Goal: Register for event/course

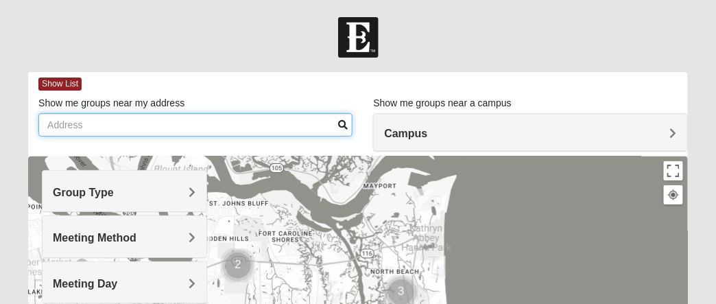
click at [91, 121] on input "Show me groups near my address" at bounding box center [195, 124] width 314 height 23
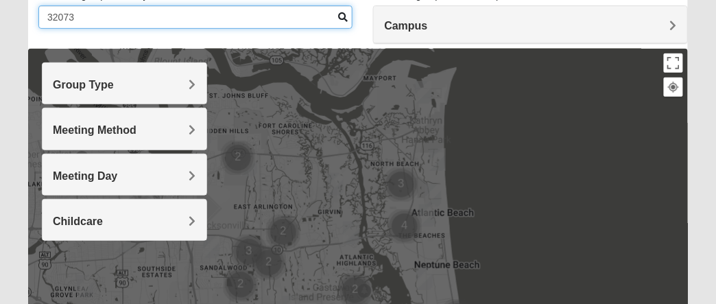
scroll to position [114, 0]
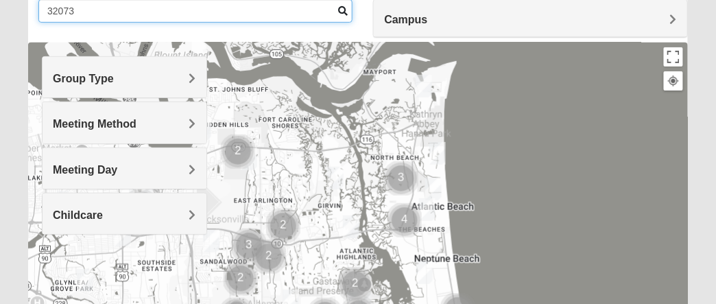
type input "32073"
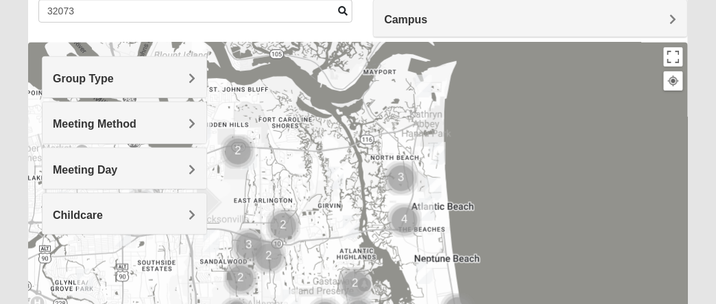
click at [198, 71] on div "Group Type" at bounding box center [124, 77] width 163 height 40
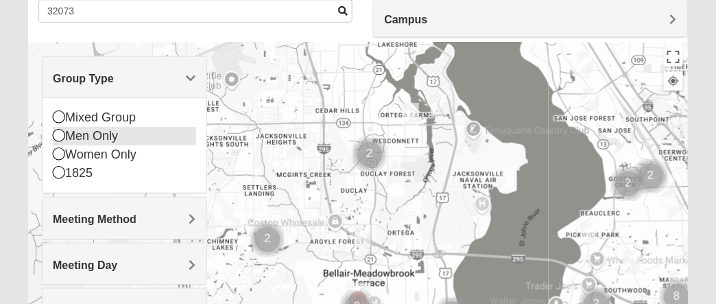
click at [64, 134] on div "Men Only" at bounding box center [124, 136] width 143 height 19
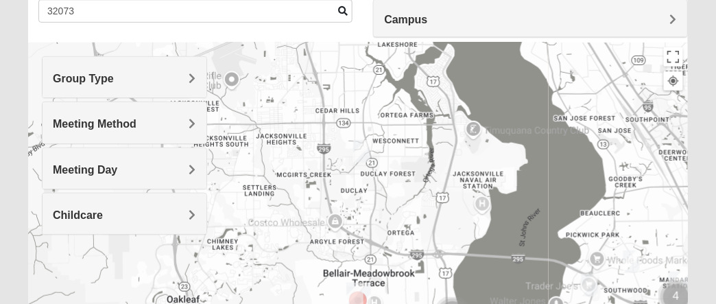
click at [136, 123] on span "Meeting Method" at bounding box center [95, 124] width 84 height 12
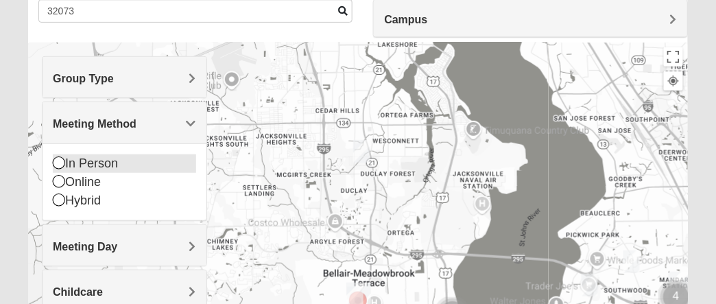
click at [61, 159] on icon at bounding box center [59, 162] width 12 height 12
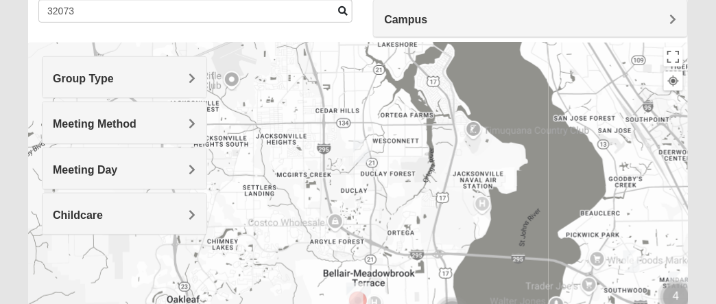
click at [117, 167] on span "Meeting Day" at bounding box center [85, 170] width 64 height 12
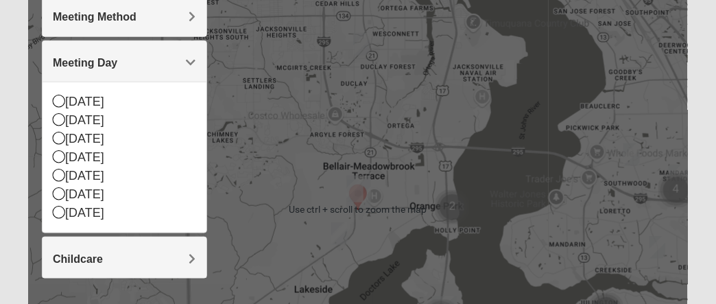
scroll to position [228, 0]
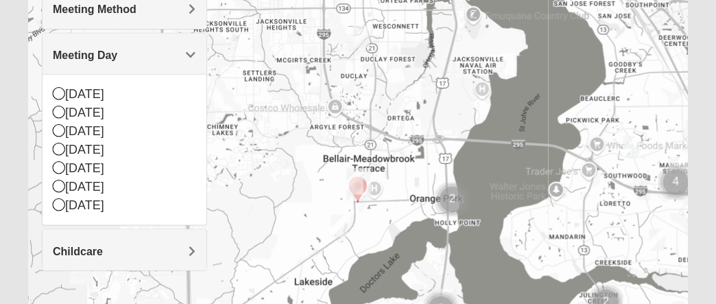
click at [361, 182] on img "Orange Park" at bounding box center [358, 184] width 25 height 33
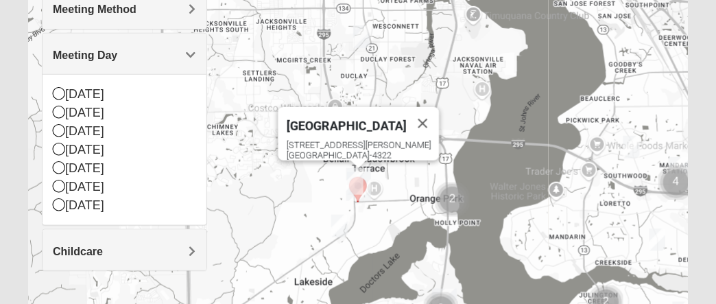
scroll to position [114, 0]
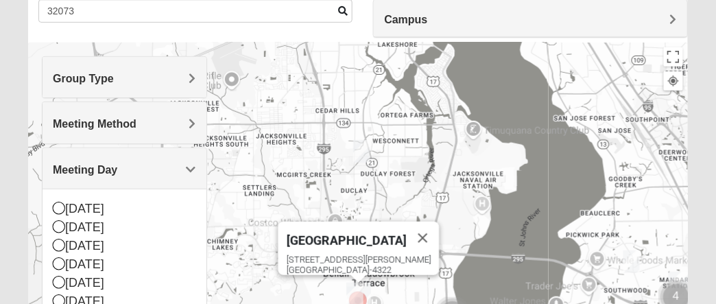
click at [114, 76] on span "Group Type" at bounding box center [83, 79] width 61 height 12
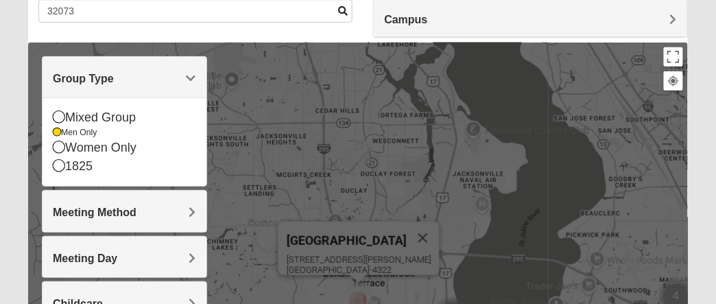
scroll to position [228, 0]
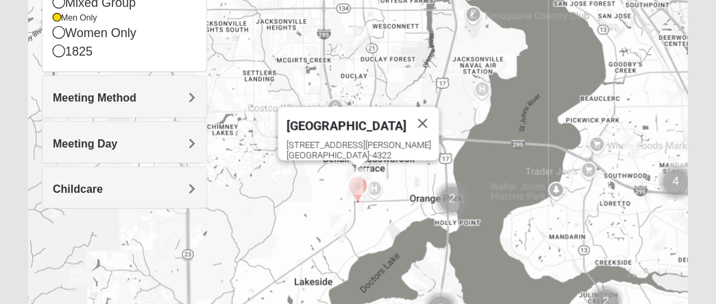
click at [136, 97] on span "Meeting Method" at bounding box center [95, 98] width 84 height 12
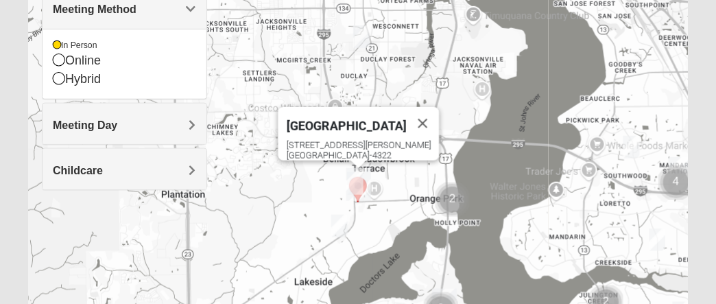
click at [117, 122] on span "Meeting Day" at bounding box center [85, 125] width 64 height 12
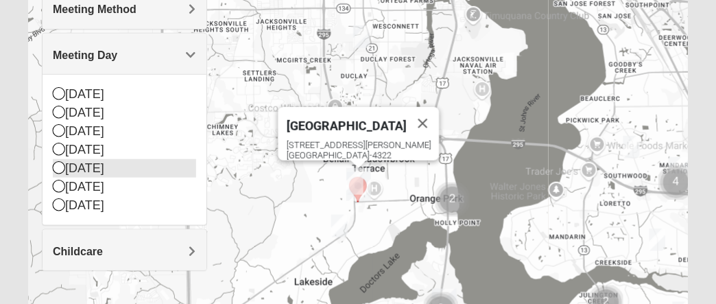
click at [54, 165] on icon at bounding box center [59, 167] width 12 height 12
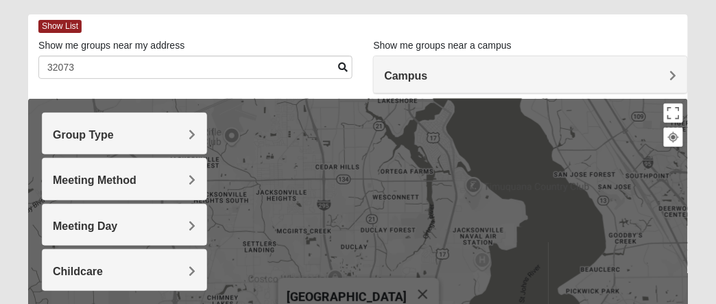
scroll to position [0, 0]
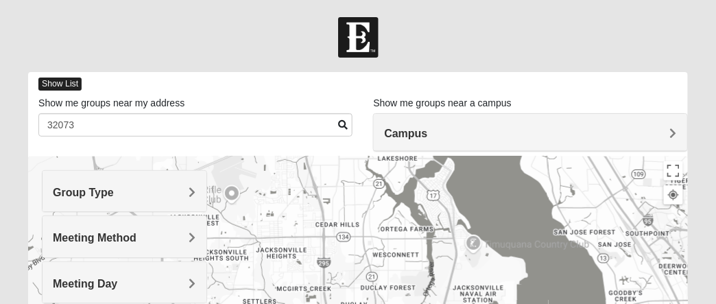
click at [66, 85] on span "Show List" at bounding box center [59, 84] width 43 height 13
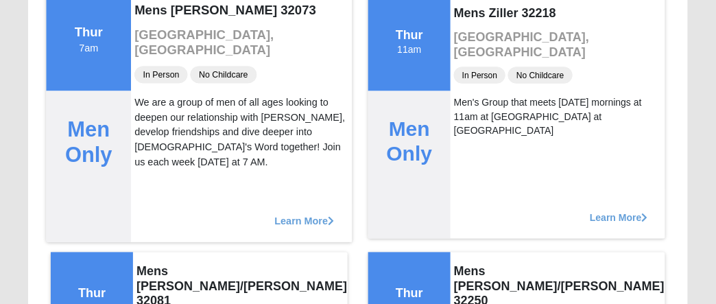
scroll to position [457, 0]
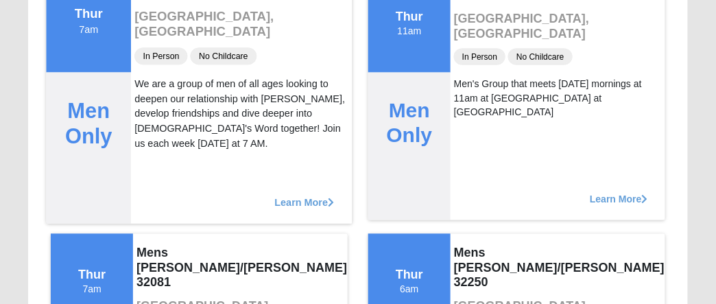
click at [304, 195] on span "Learn More" at bounding box center [305, 195] width 60 height 0
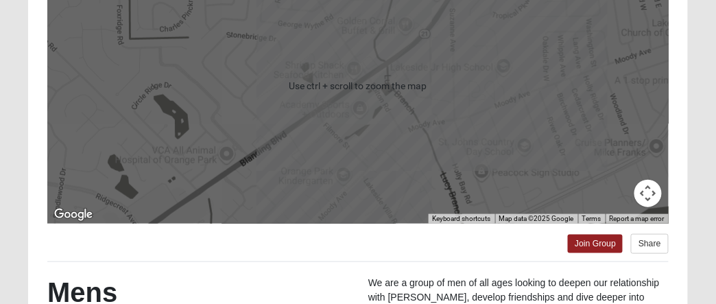
scroll to position [316, 0]
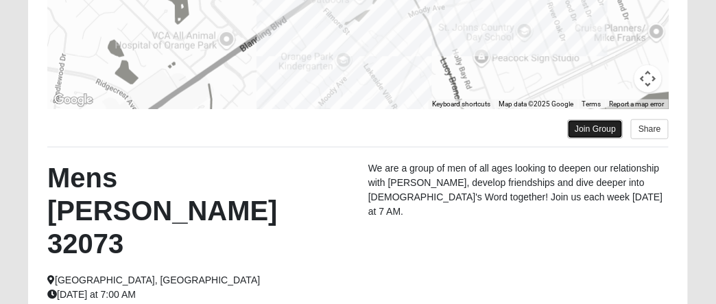
click at [593, 130] on link "Join Group" at bounding box center [595, 129] width 55 height 19
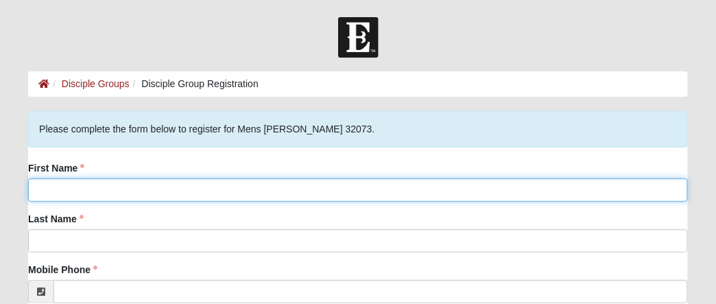
click at [116, 183] on input "First Name" at bounding box center [358, 189] width 660 height 23
type input "[PERSON_NAME]"
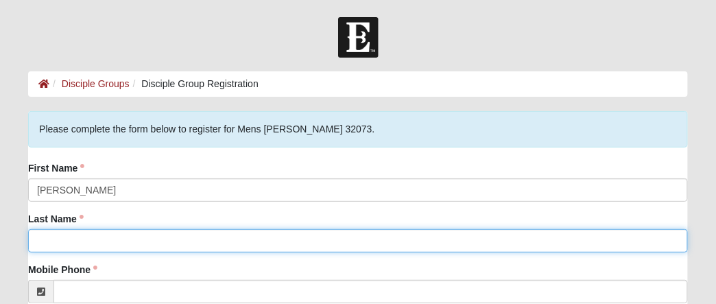
type input "Wilkins"
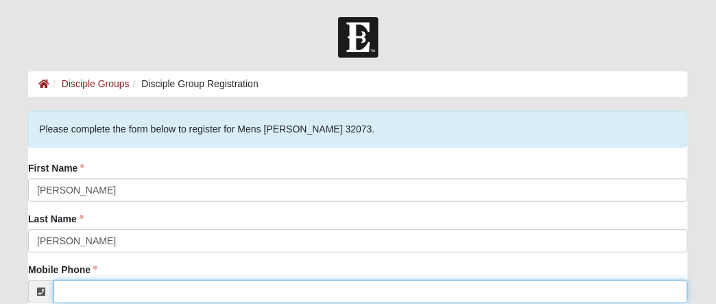
type input "(904) 755-0929"
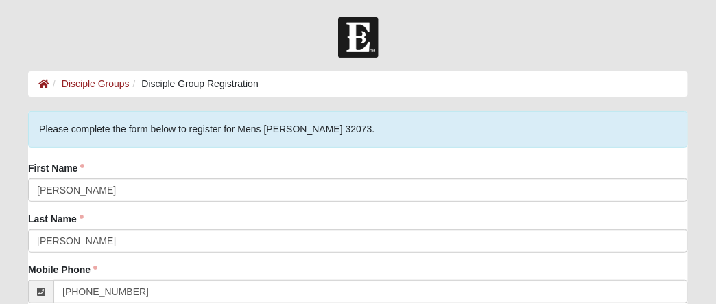
type input "piparts1@yahoo.com"
type input "550 Edward Rutledge St"
type input "ORANGE PARK"
type input "32073"
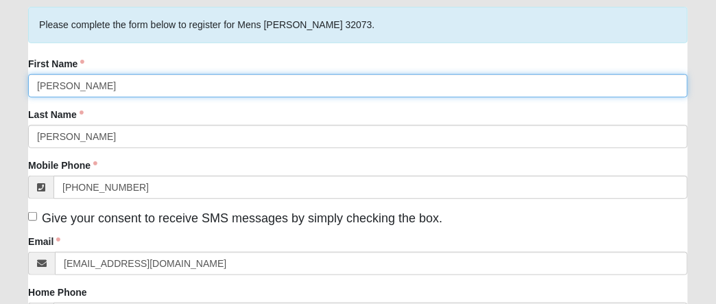
scroll to position [114, 0]
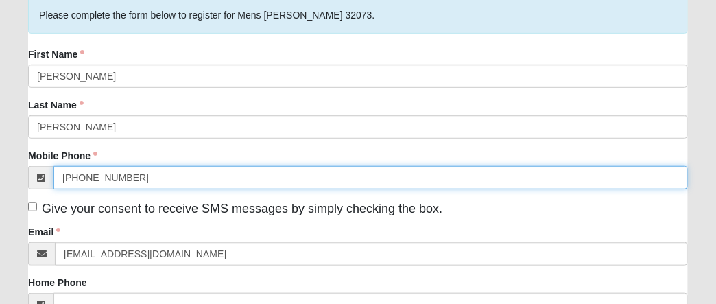
click at [139, 173] on input "(904) 755-0929" at bounding box center [371, 177] width 634 height 23
type input "(904) 755-2909"
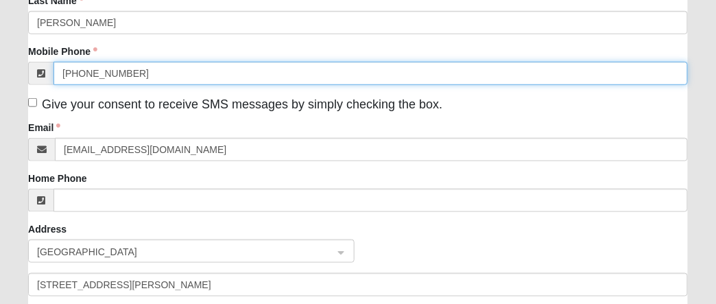
scroll to position [228, 0]
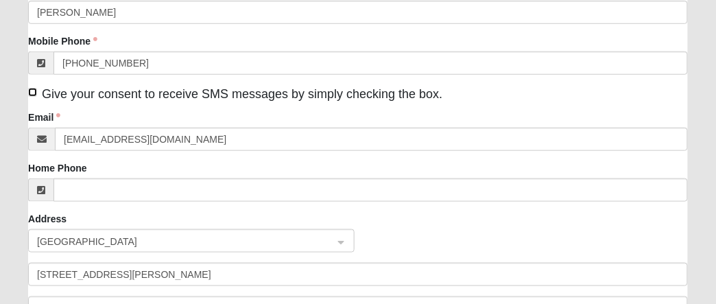
click at [32, 92] on input "Give your consent to receive SMS messages by simply checking the box." at bounding box center [32, 92] width 9 height 9
checkbox input "true"
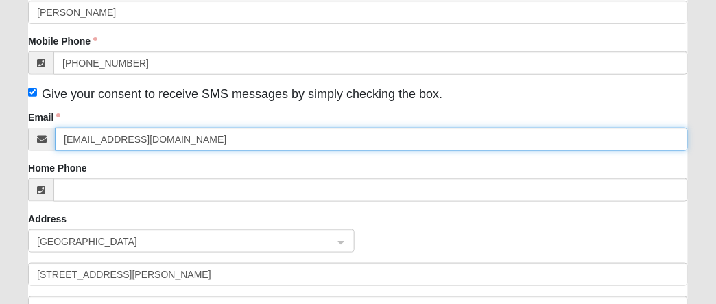
click at [336, 143] on input "piparts1@yahoo.com" at bounding box center [371, 139] width 633 height 23
type input "gary@garyscarcraft.com"
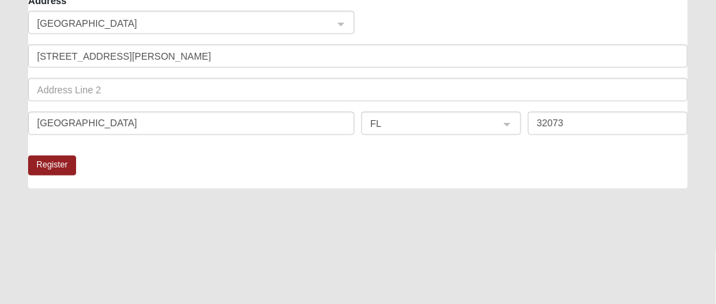
scroll to position [457, 0]
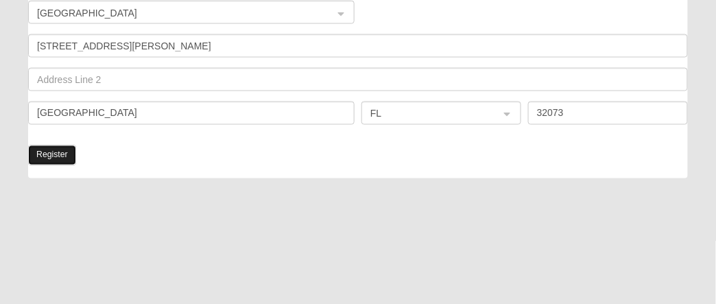
click at [55, 156] on button "Register" at bounding box center [52, 155] width 48 height 20
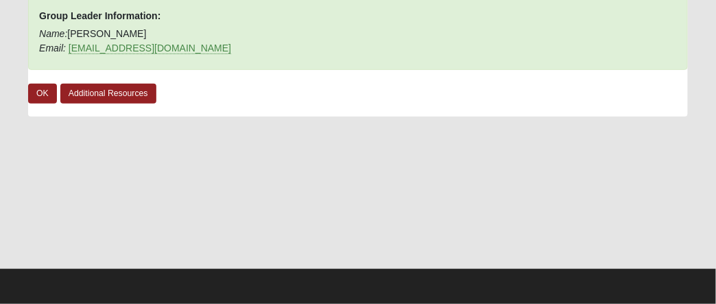
scroll to position [155, 0]
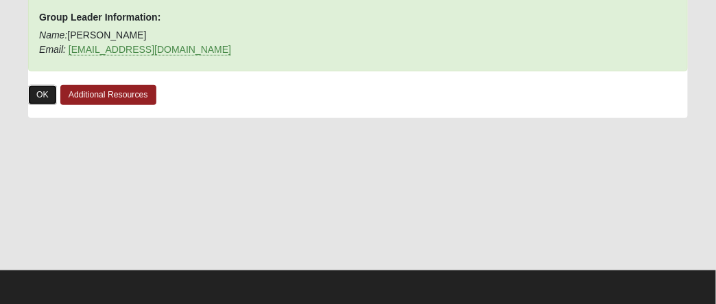
click at [45, 93] on link "OK" at bounding box center [42, 95] width 29 height 20
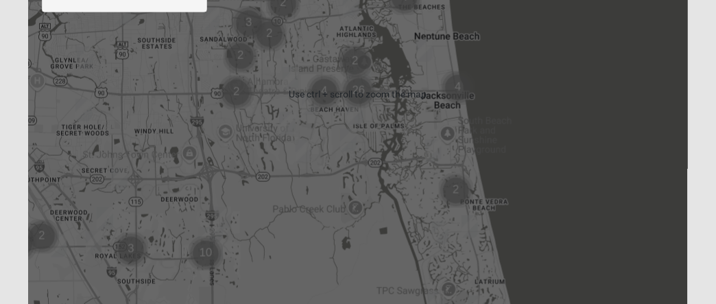
scroll to position [337, 0]
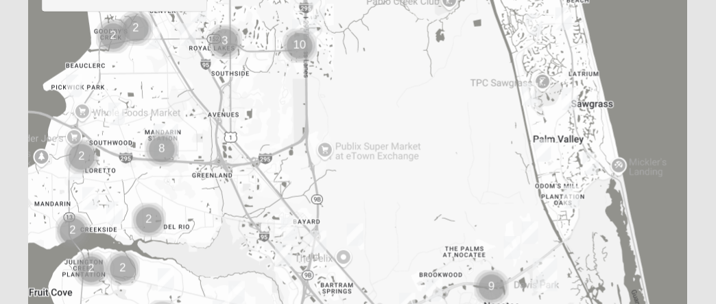
drag, startPoint x: 270, startPoint y: 200, endPoint x: 403, endPoint y: 82, distance: 177.3
click at [364, 0] on html "Log In Find A Group Error Show List Loading Groups" at bounding box center [358, 40] width 716 height 755
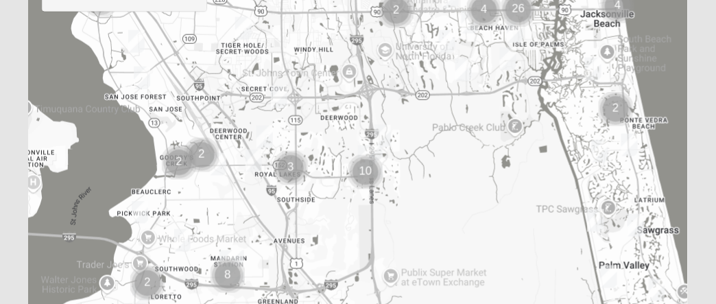
drag, startPoint x: 403, startPoint y: 178, endPoint x: 471, endPoint y: 304, distance: 143.0
click at [471, 303] on div at bounding box center [358, 94] width 660 height 549
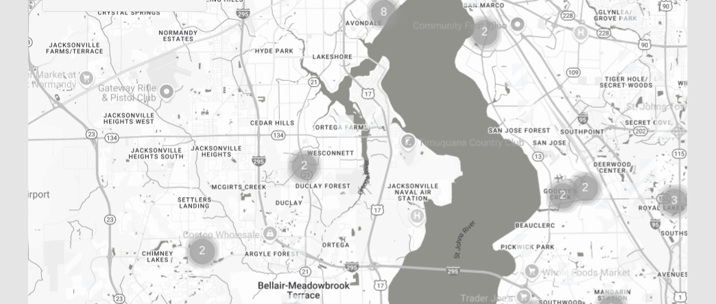
drag, startPoint x: 206, startPoint y: 198, endPoint x: 591, endPoint y: 230, distance: 386.9
click at [591, 230] on div at bounding box center [358, 94] width 660 height 549
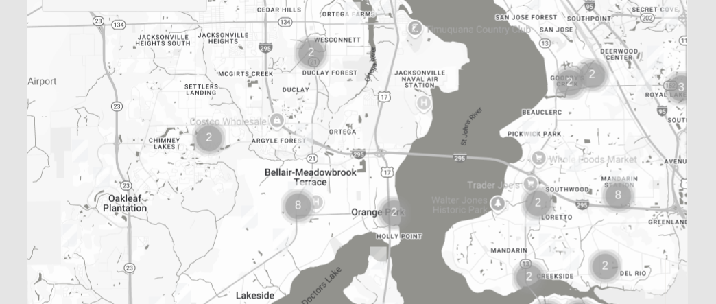
drag, startPoint x: 258, startPoint y: 191, endPoint x: 265, endPoint y: 77, distance: 114.8
click at [265, 77] on div at bounding box center [358, 94] width 660 height 549
click at [299, 205] on img "Cluster of 8 groups" at bounding box center [298, 206] width 34 height 34
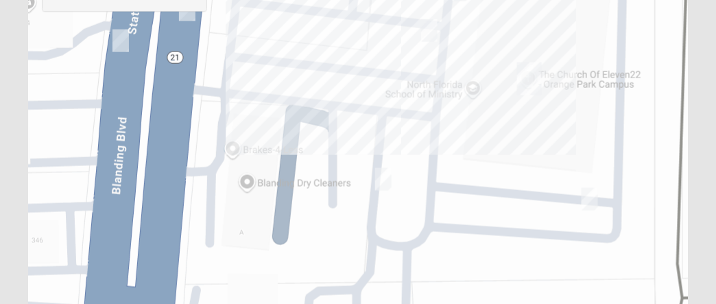
click at [382, 178] on img "On Campus Mixed Mauldin 32073" at bounding box center [383, 179] width 16 height 23
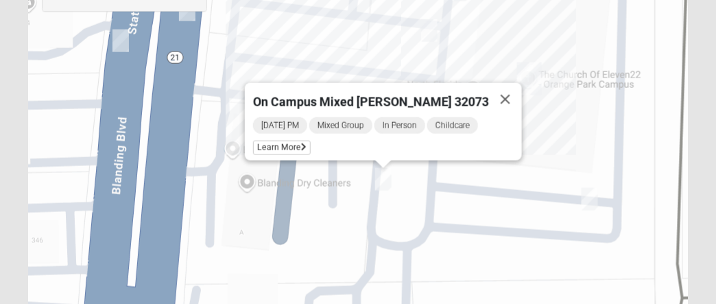
click at [526, 181] on div "On Campus Mixed [PERSON_NAME] 32073 [DATE] PM Mixed Group In Person Childcare L…" at bounding box center [358, 94] width 660 height 549
click at [313, 226] on div "On Campus Mixed [PERSON_NAME] 32073 [DATE] PM Mixed Group In Person Childcare L…" at bounding box center [358, 94] width 660 height 549
click at [495, 96] on button "Close" at bounding box center [505, 99] width 33 height 33
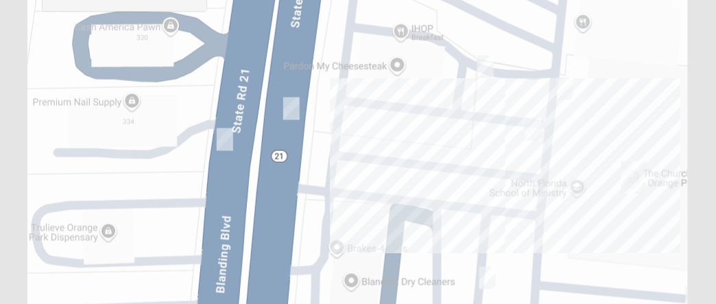
drag, startPoint x: 470, startPoint y: 123, endPoint x: 499, endPoint y: 205, distance: 87.2
click at [574, 223] on div at bounding box center [358, 94] width 660 height 549
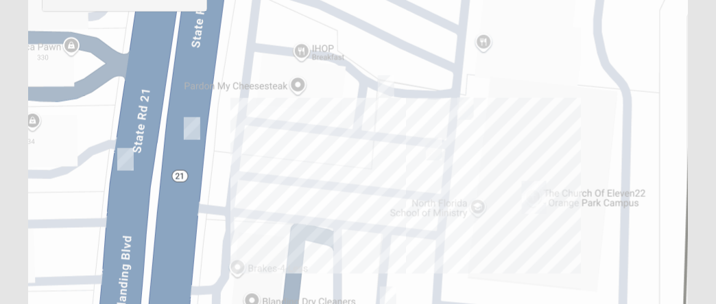
drag, startPoint x: 380, startPoint y: 154, endPoint x: 281, endPoint y: 173, distance: 101.3
click at [281, 173] on div at bounding box center [358, 94] width 660 height 549
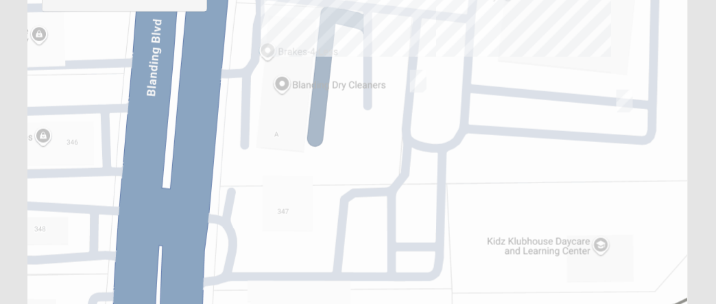
drag, startPoint x: 315, startPoint y: 191, endPoint x: 332, endPoint y: -7, distance: 199.0
click at [332, 0] on html "Log In Find A Group Error Show List Loading Groups" at bounding box center [358, 40] width 716 height 755
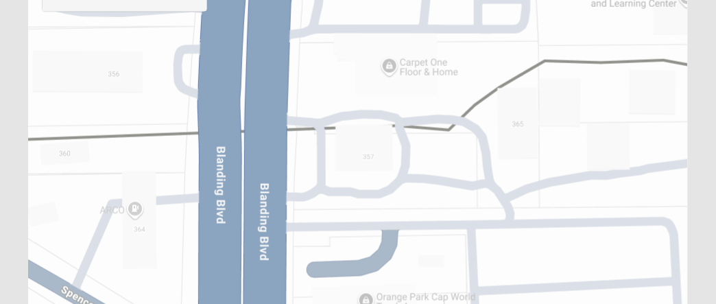
drag, startPoint x: 315, startPoint y: 226, endPoint x: 402, endPoint y: -23, distance: 264.4
click at [402, 0] on html "Log In Find A Group Error Show List Loading Groups" at bounding box center [358, 40] width 716 height 755
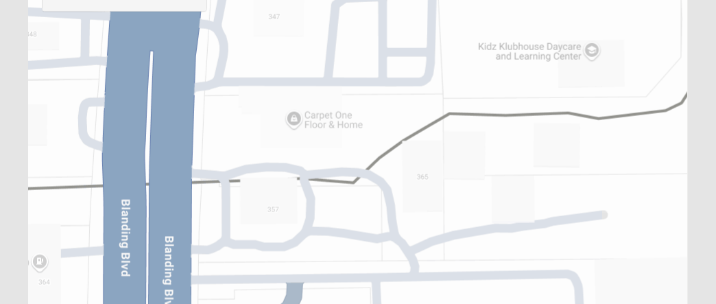
drag, startPoint x: 366, startPoint y: 237, endPoint x: 264, endPoint y: 325, distance: 134.7
click at [264, 303] on html "Log In Find A Group Error Show List Loading Groups" at bounding box center [358, 40] width 716 height 755
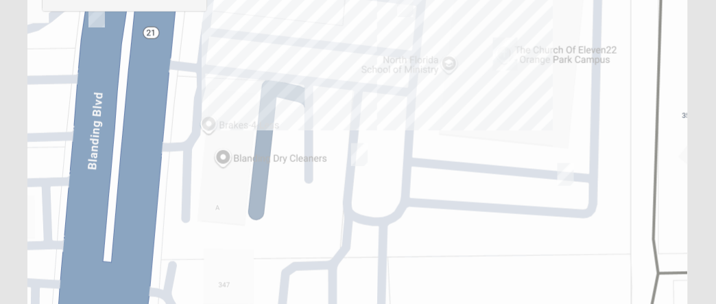
drag, startPoint x: 316, startPoint y: 93, endPoint x: 274, endPoint y: 324, distance: 234.9
click at [274, 303] on html "Log In Find A Group Error Show List Loading Groups" at bounding box center [358, 40] width 716 height 755
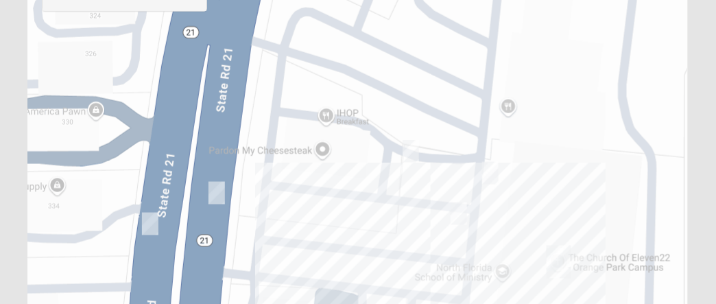
drag, startPoint x: 217, startPoint y: 115, endPoint x: 271, endPoint y: 325, distance: 217.3
click at [271, 303] on html "Log In Find A Group Error Show List Loading Groups" at bounding box center [358, 40] width 716 height 755
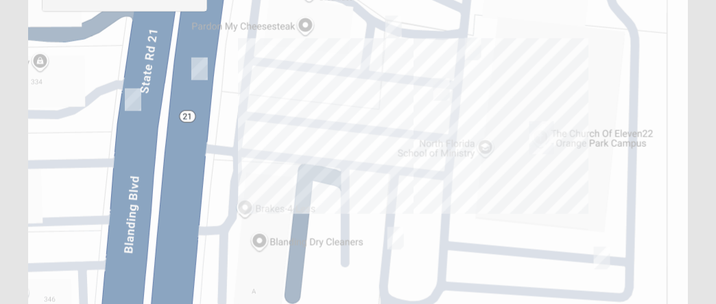
drag, startPoint x: 296, startPoint y: 215, endPoint x: 280, endPoint y: 91, distance: 125.1
click at [280, 91] on div at bounding box center [358, 94] width 660 height 549
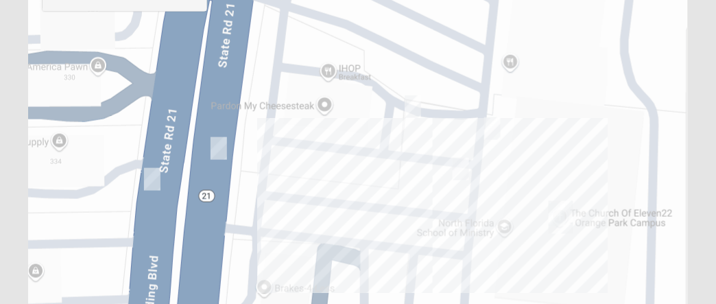
drag, startPoint x: 583, startPoint y: 246, endPoint x: 601, endPoint y: 324, distance: 80.2
click at [601, 303] on html "Log In Find A Group Error Show List Loading Groups" at bounding box center [358, 40] width 716 height 755
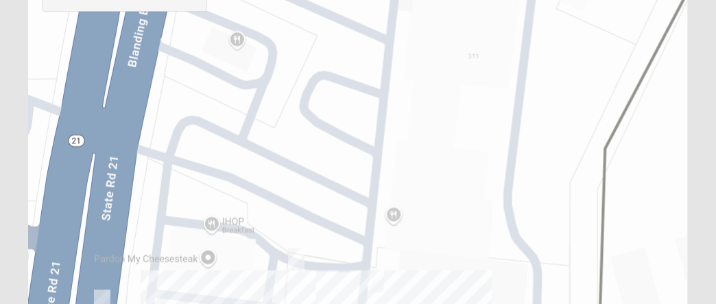
drag, startPoint x: 420, startPoint y: 167, endPoint x: 305, endPoint y: 325, distance: 195.9
click at [305, 303] on html "Log In Find A Group Error Show List Loading Groups" at bounding box center [358, 40] width 716 height 755
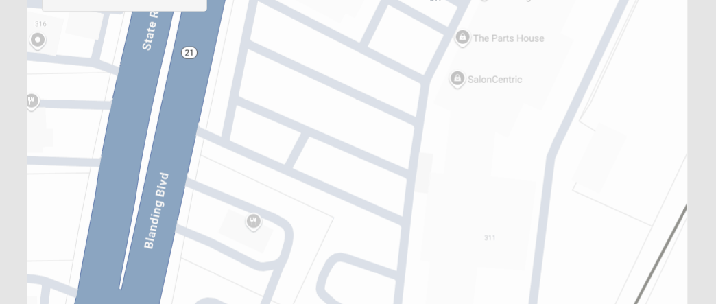
drag, startPoint x: 290, startPoint y: 141, endPoint x: 304, endPoint y: 325, distance: 184.3
click at [304, 303] on html "Log In Find A Group Error Show List Loading Groups" at bounding box center [358, 40] width 716 height 755
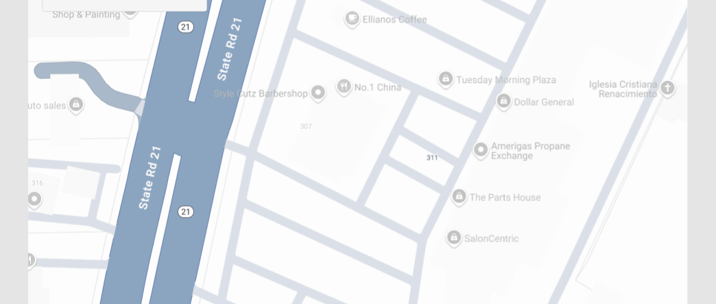
drag, startPoint x: 332, startPoint y: 169, endPoint x: 333, endPoint y: 324, distance: 154.3
click at [333, 303] on html "Log In Find A Group Error Show List Loading Groups" at bounding box center [358, 40] width 716 height 755
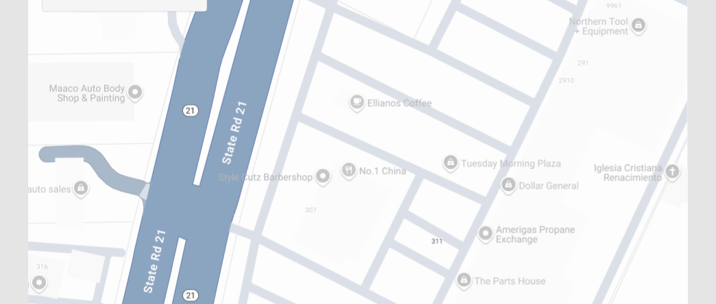
drag, startPoint x: 368, startPoint y: 243, endPoint x: 366, endPoint y: 278, distance: 35.0
click at [366, 278] on div at bounding box center [358, 94] width 660 height 549
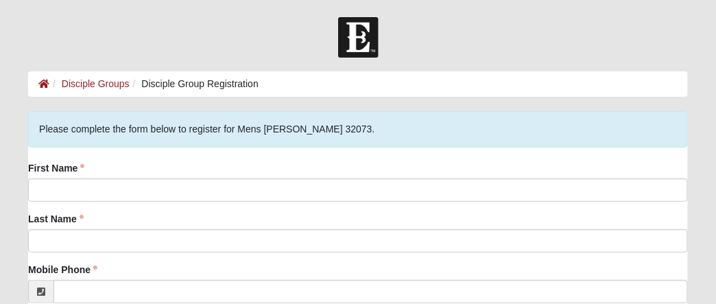
click at [193, 86] on li "Disciple Group Registration" at bounding box center [194, 84] width 129 height 14
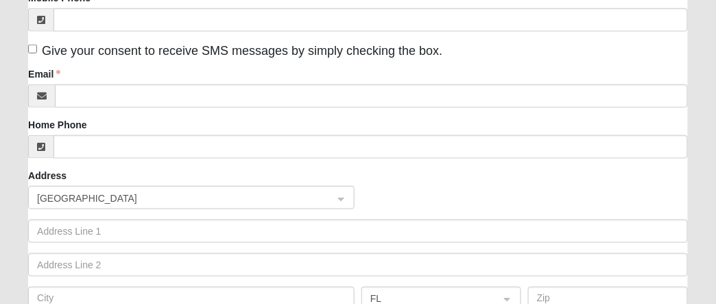
scroll to position [114, 0]
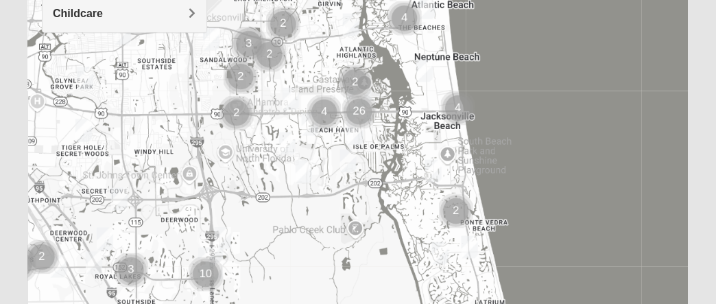
scroll to position [316, 0]
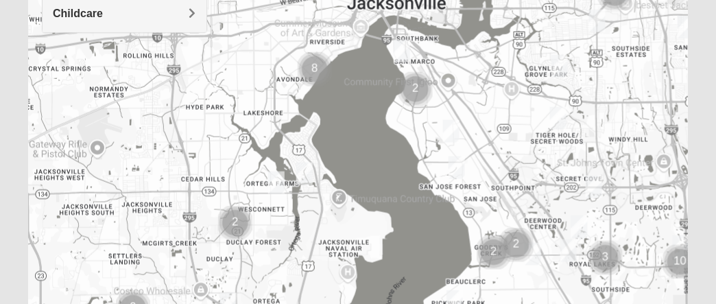
drag, startPoint x: 171, startPoint y: 171, endPoint x: 647, endPoint y: 160, distance: 476.2
click at [647, 160] on div at bounding box center [358, 115] width 660 height 549
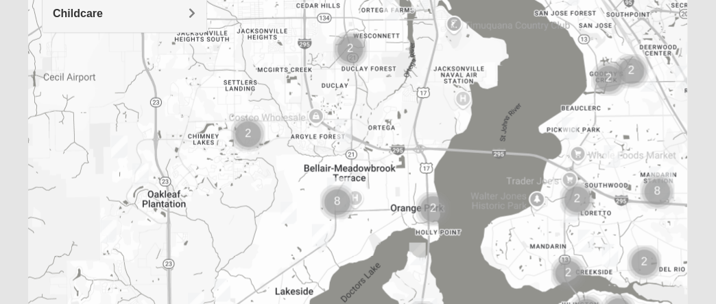
drag, startPoint x: 180, startPoint y: 223, endPoint x: 296, endPoint y: 48, distance: 210.2
click at [296, 48] on div at bounding box center [358, 115] width 660 height 549
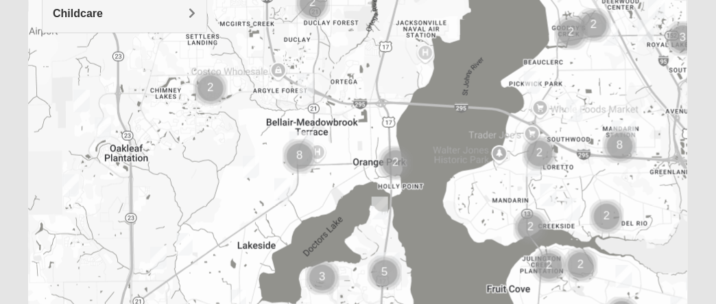
drag, startPoint x: 228, startPoint y: 228, endPoint x: 191, endPoint y: 180, distance: 60.1
click at [191, 180] on div at bounding box center [358, 115] width 660 height 549
click at [284, 191] on img "Mens Hughes 32073" at bounding box center [282, 189] width 16 height 23
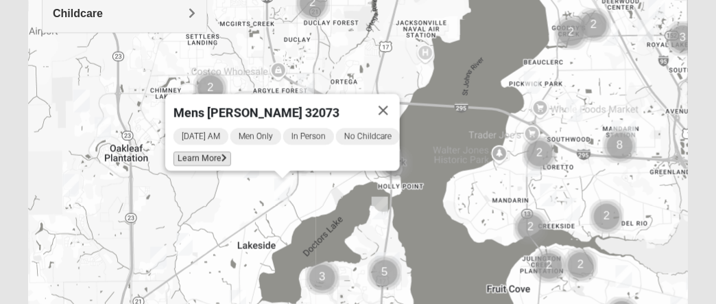
click at [222, 154] on icon at bounding box center [224, 158] width 5 height 8
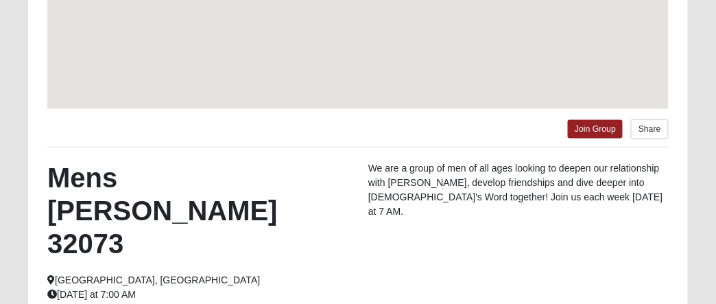
scroll to position [255, 0]
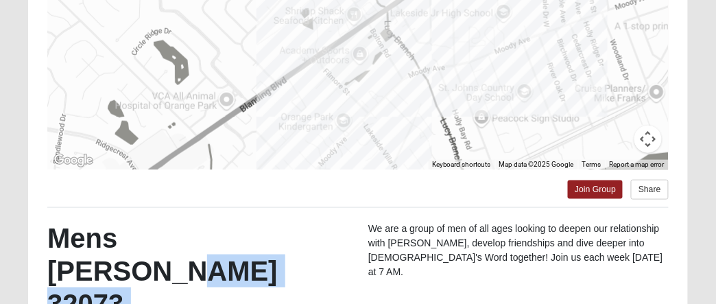
drag, startPoint x: 272, startPoint y: 275, endPoint x: 270, endPoint y: 222, distance: 53.5
click at [270, 222] on div "Mens Hughes 32073 Orange Park, FL Thursday at 7:00 AM In Person No Childcare" at bounding box center [197, 307] width 321 height 170
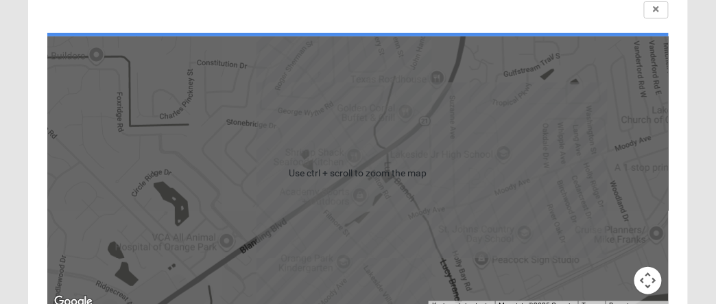
scroll to position [0, 0]
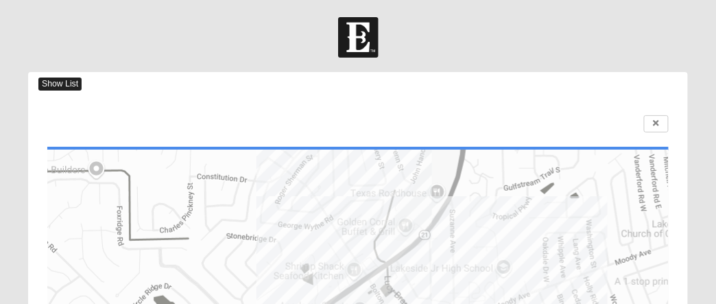
click at [61, 84] on span "Show List" at bounding box center [59, 84] width 43 height 13
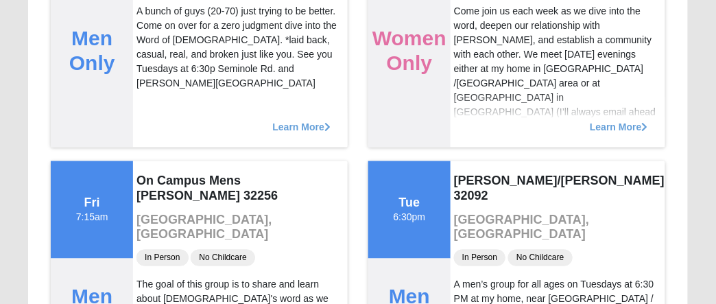
scroll to position [2629, 0]
